Goal: Transaction & Acquisition: Purchase product/service

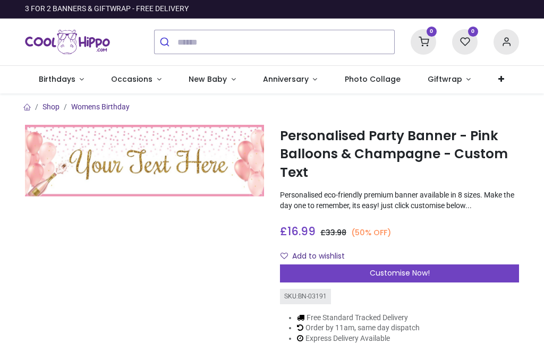
click at [151, 82] on link "Occasions" at bounding box center [137, 80] width 78 height 28
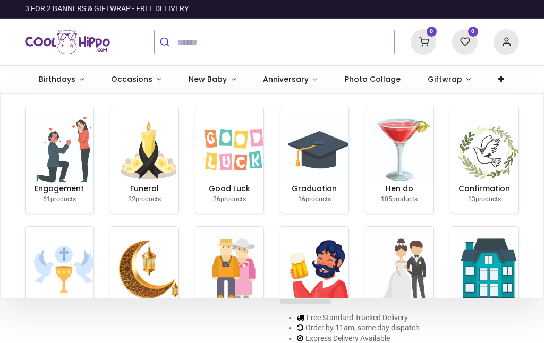
click at [395, 170] on img at bounding box center [404, 150] width 68 height 68
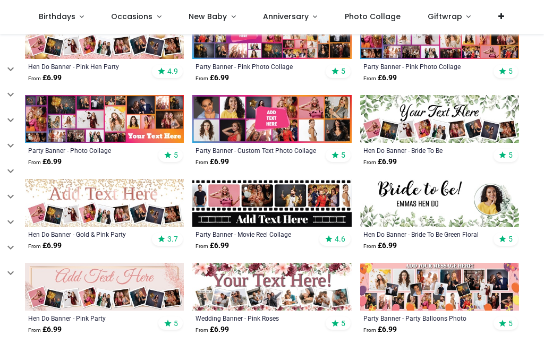
scroll to position [259, 0]
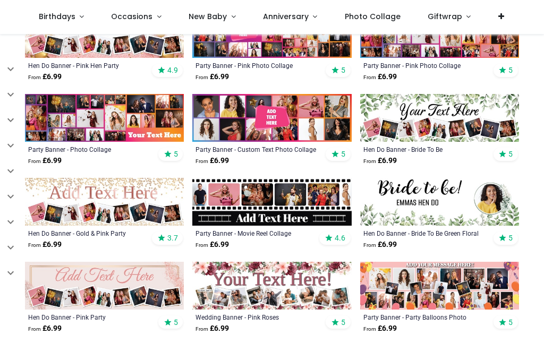
click at [460, 205] on img at bounding box center [439, 202] width 159 height 48
click at [452, 215] on img at bounding box center [439, 202] width 159 height 48
click at [449, 206] on img at bounding box center [439, 202] width 159 height 48
click at [442, 218] on img at bounding box center [439, 202] width 159 height 48
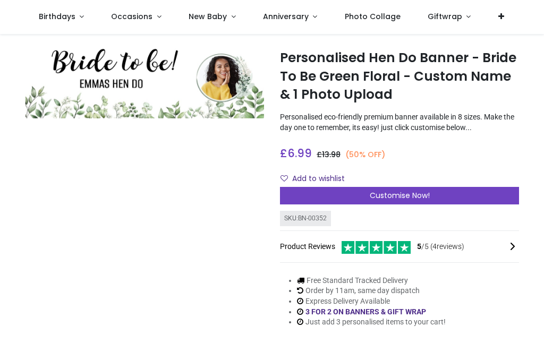
scroll to position [18, 0]
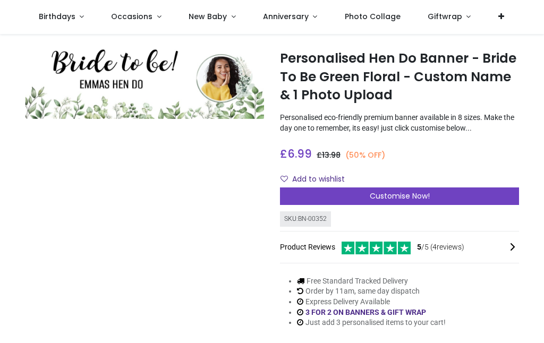
click at [402, 199] on span "Customise Now!" at bounding box center [400, 196] width 60 height 11
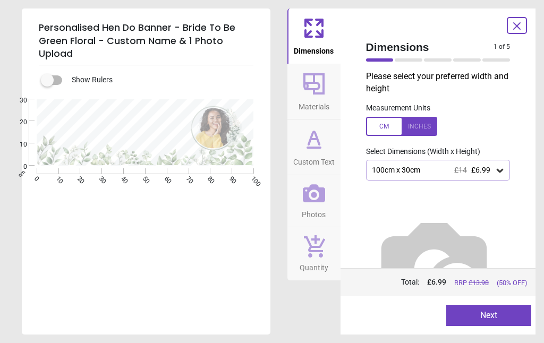
click at [502, 176] on div "100cm x 30cm £14 £6.99" at bounding box center [438, 170] width 144 height 20
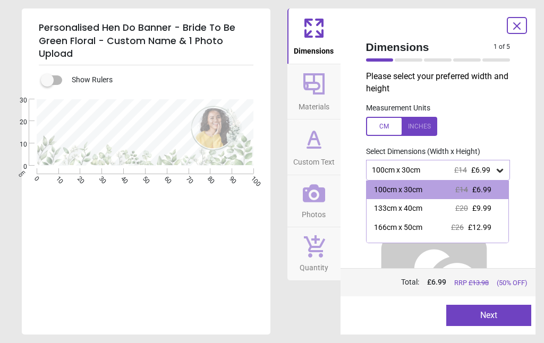
click at [477, 230] on span "£12.99" at bounding box center [479, 227] width 23 height 8
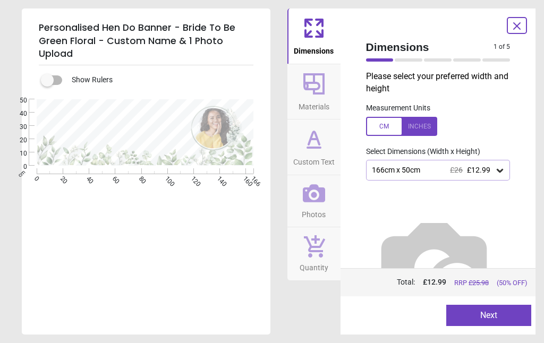
click at [486, 319] on button "Next" at bounding box center [488, 315] width 85 height 21
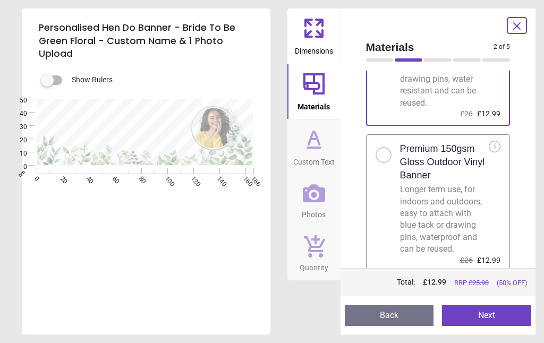
scroll to position [114, 0]
click at [494, 313] on button "Next" at bounding box center [486, 315] width 89 height 21
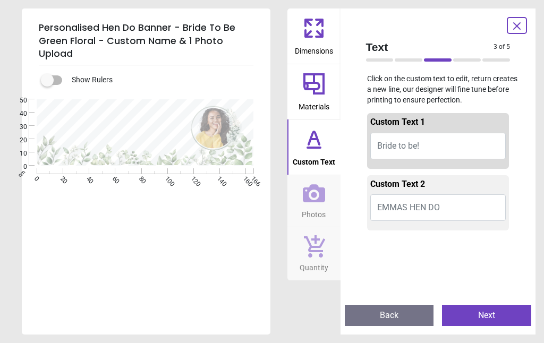
click at [416, 156] on button "Bride to be!" at bounding box center [438, 146] width 136 height 27
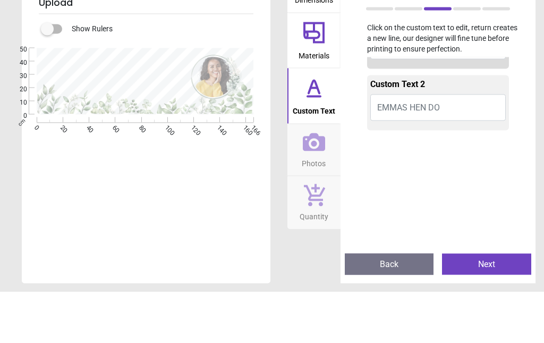
scroll to position [59, 0]
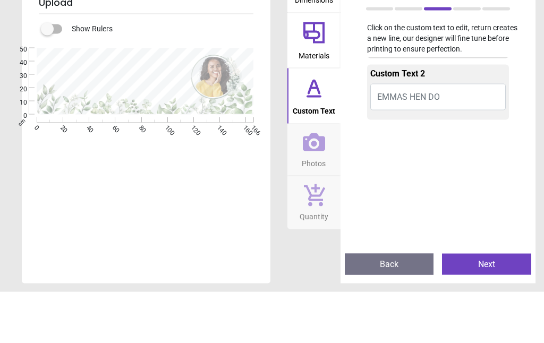
click at [404, 135] on button "EMMAS HEN DO" at bounding box center [438, 148] width 136 height 27
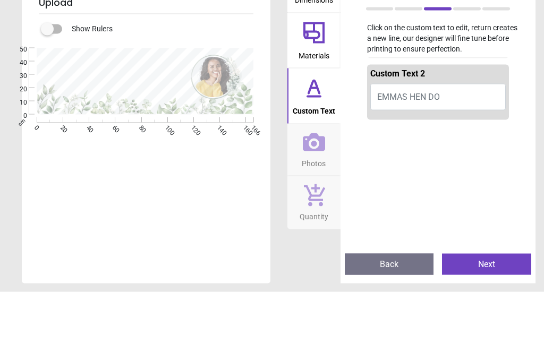
click at [388, 143] on span "EMMAS HEN DO" at bounding box center [408, 148] width 63 height 10
type textarea "*"
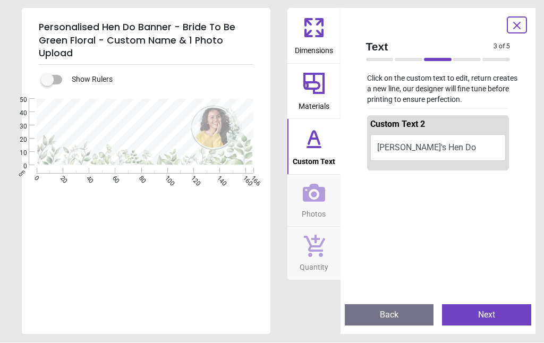
type textarea "**********"
click at [476, 319] on button "Next" at bounding box center [486, 315] width 89 height 21
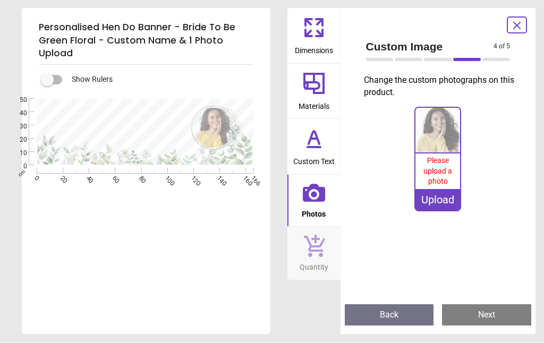
click at [433, 194] on div "Upload" at bounding box center [437, 200] width 45 height 21
click at [439, 205] on div "Upload" at bounding box center [437, 200] width 45 height 21
click at [433, 205] on div "Upload" at bounding box center [437, 200] width 45 height 21
click at [442, 205] on div "Upload" at bounding box center [437, 200] width 45 height 21
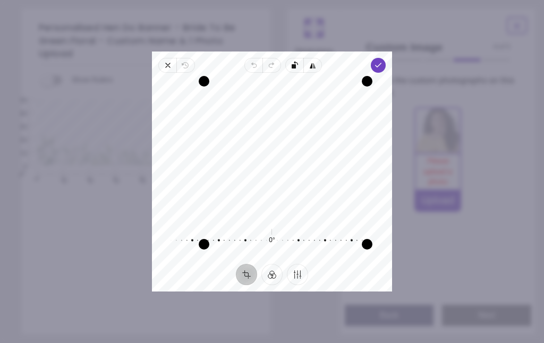
click at [382, 61] on icon "button" at bounding box center [378, 65] width 8 height 8
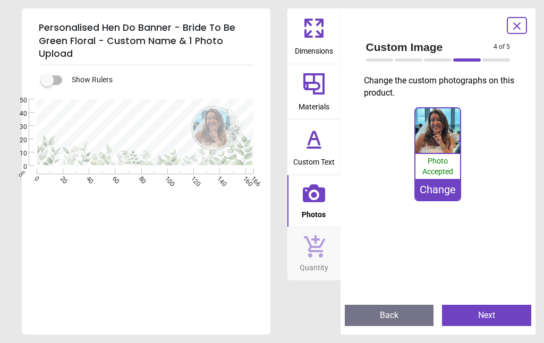
click at [483, 319] on button "Next" at bounding box center [486, 315] width 89 height 21
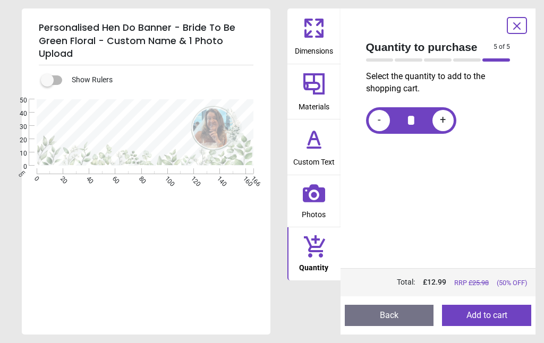
click at [484, 318] on button "Add to cart" at bounding box center [486, 315] width 89 height 21
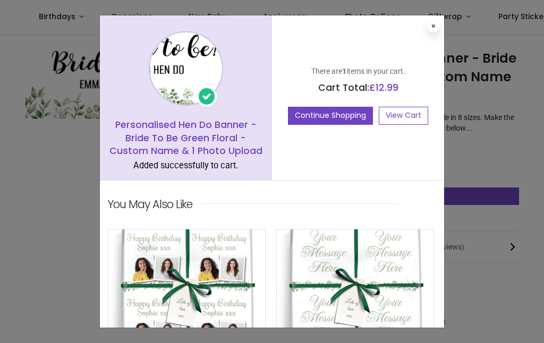
scroll to position [0, 0]
click at [431, 31] on button at bounding box center [433, 26] width 13 height 13
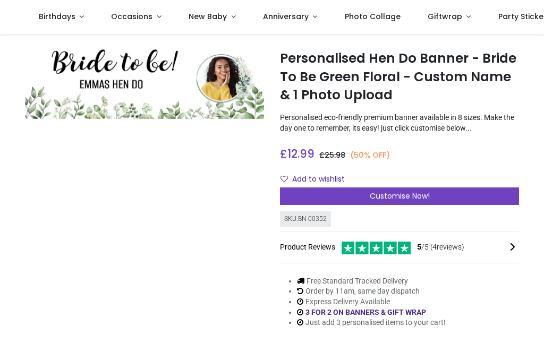
click at [140, 22] on link "Occasions" at bounding box center [137, 17] width 78 height 34
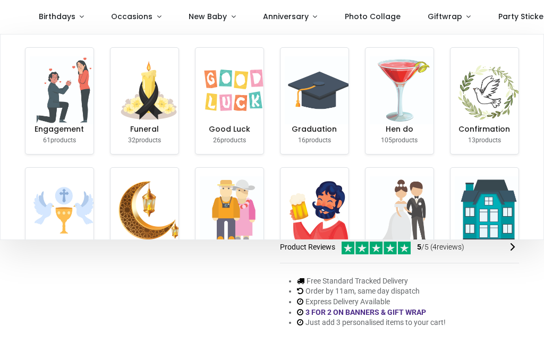
click at [403, 110] on img at bounding box center [404, 90] width 68 height 68
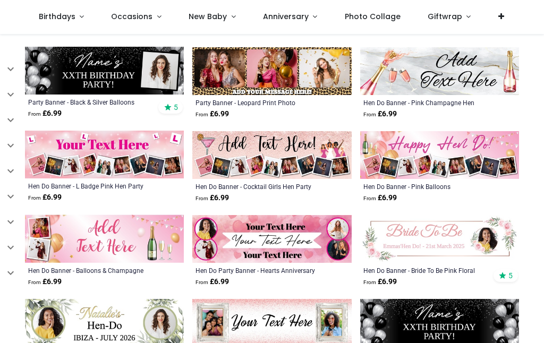
scroll to position [1229, 0]
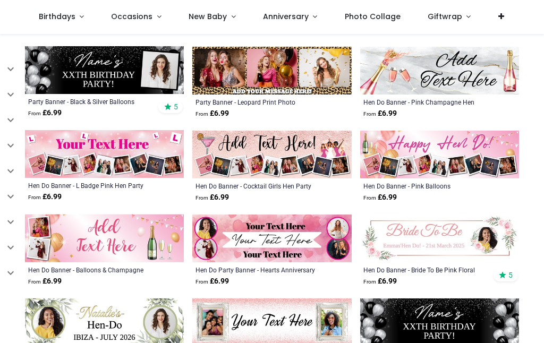
click at [489, 249] on img at bounding box center [439, 239] width 159 height 48
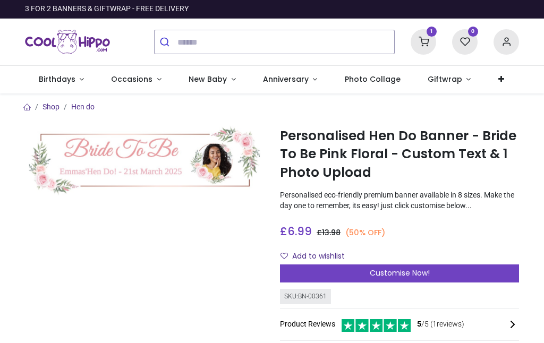
click at [425, 39] on icon at bounding box center [422, 41] width 25 height 25
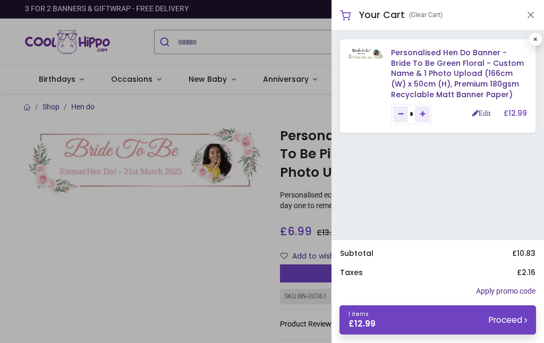
click at [432, 69] on link "Personalised Hen Do Banner - Bride To Be Green Floral - Custom Name & 1 Photo U…" at bounding box center [457, 73] width 133 height 52
click at [371, 54] on img at bounding box center [365, 53] width 34 height 11
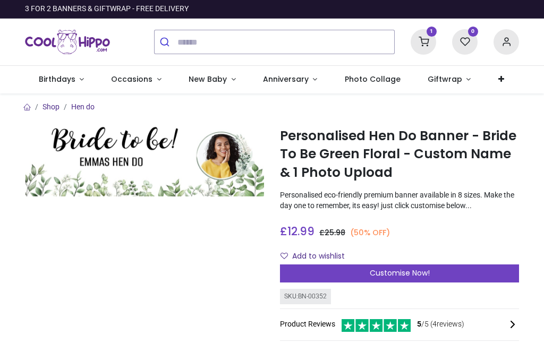
click at [421, 43] on icon at bounding box center [422, 41] width 25 height 25
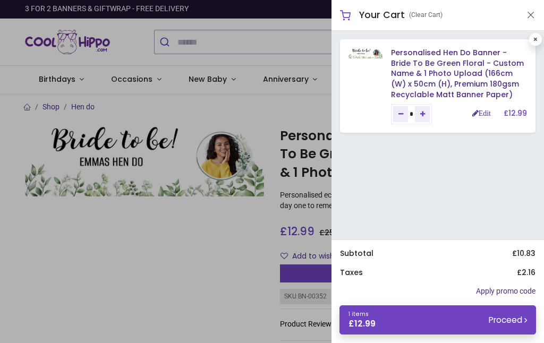
click at [448, 68] on link "Personalised Hen Do Banner - Bride To Be Green Floral - Custom Name & 1 Photo U…" at bounding box center [457, 73] width 133 height 52
click at [429, 67] on link "Personalised Hen Do Banner - Bride To Be Green Floral - Custom Name & 1 Photo U…" at bounding box center [457, 73] width 133 height 52
